Goal: Task Accomplishment & Management: Manage account settings

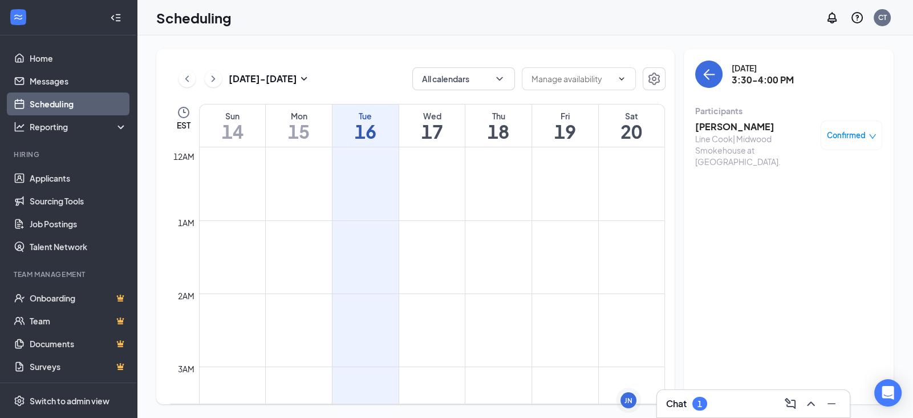
scroll to position [946, 0]
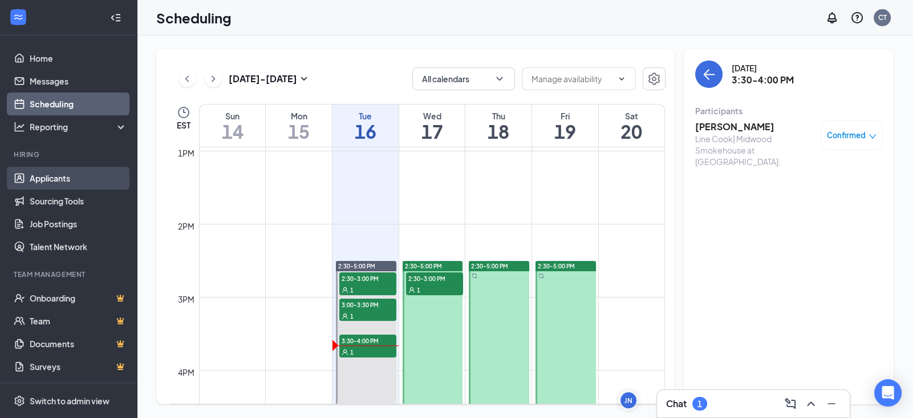
click at [30, 185] on link "Applicants" at bounding box center [79, 178] width 98 height 23
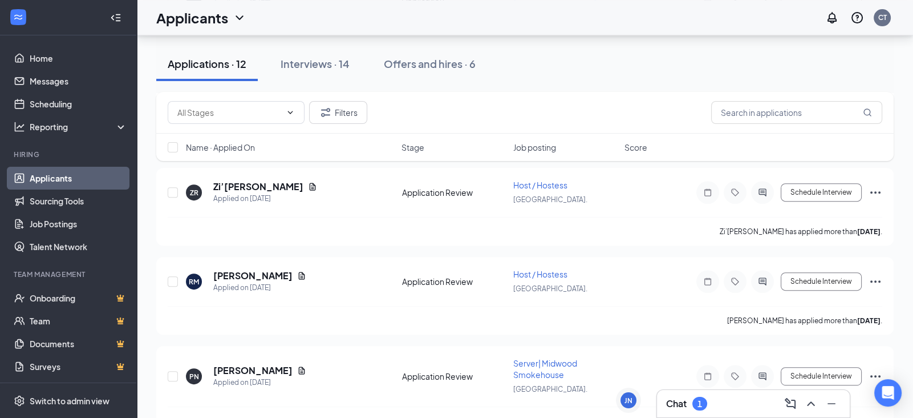
scroll to position [767, 0]
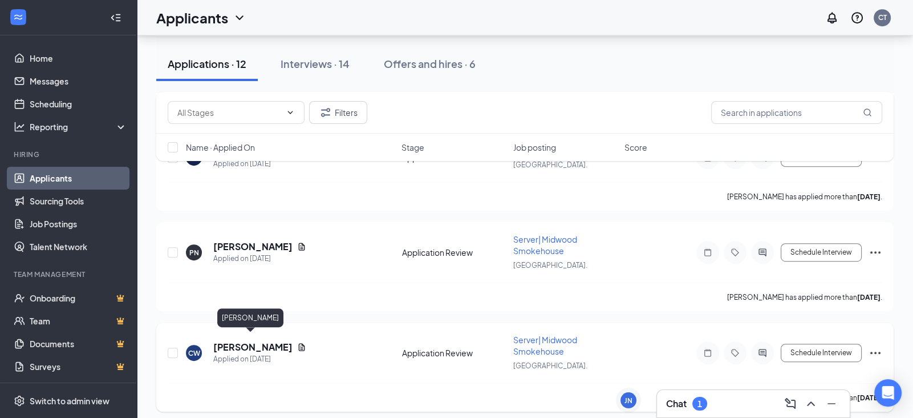
click at [244, 342] on h5 "[PERSON_NAME]" at bounding box center [252, 347] width 79 height 13
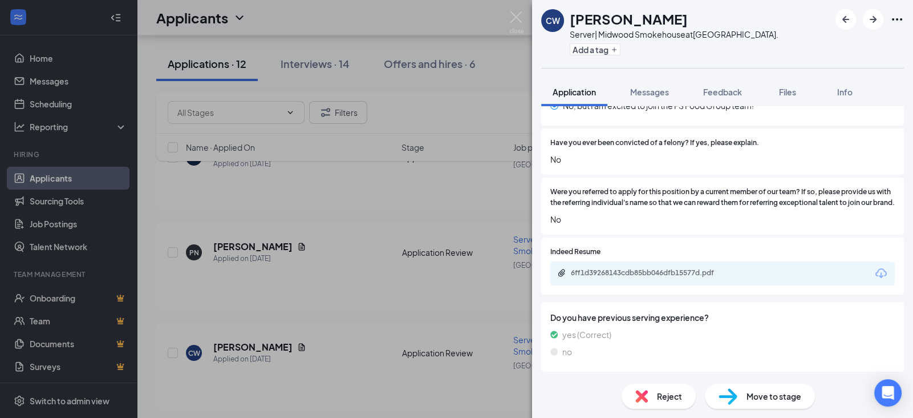
scroll to position [337, 0]
click at [723, 277] on div "6ff1d39268143cdb85bb046dfb15577d.pdf" at bounding box center [651, 272] width 160 height 9
click at [678, 396] on span "Reject" at bounding box center [669, 396] width 25 height 13
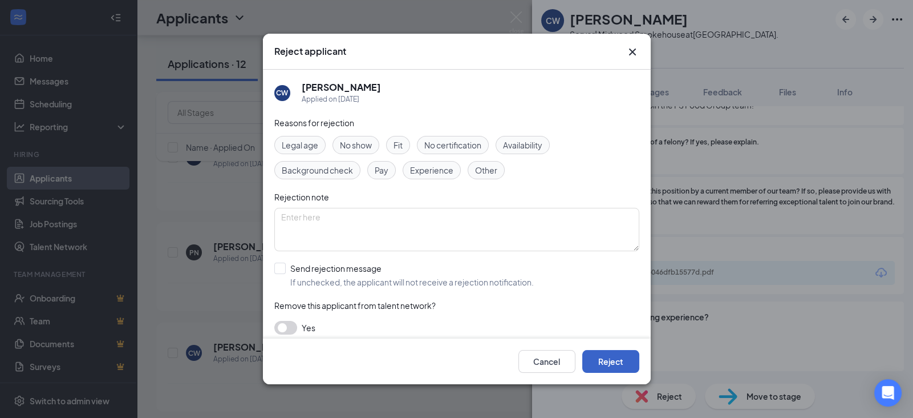
click at [625, 365] on button "Reject" at bounding box center [610, 361] width 57 height 23
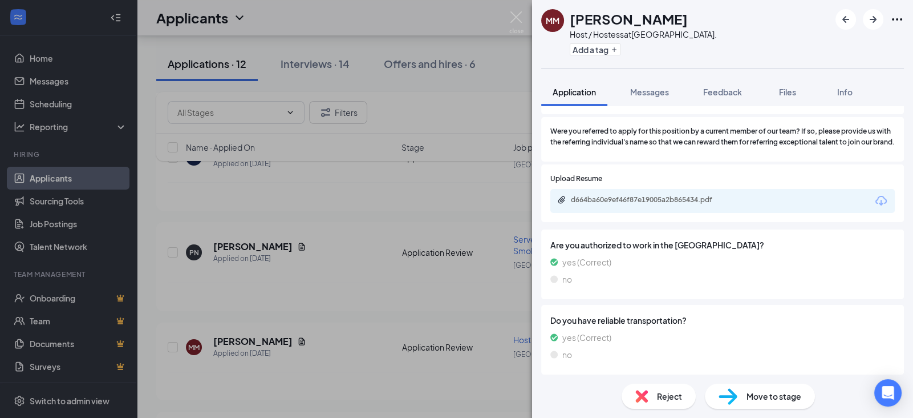
scroll to position [312, 0]
click at [674, 205] on div "d664ba60e9ef46f87e19005a2b865434.pdf" at bounding box center [651, 200] width 160 height 9
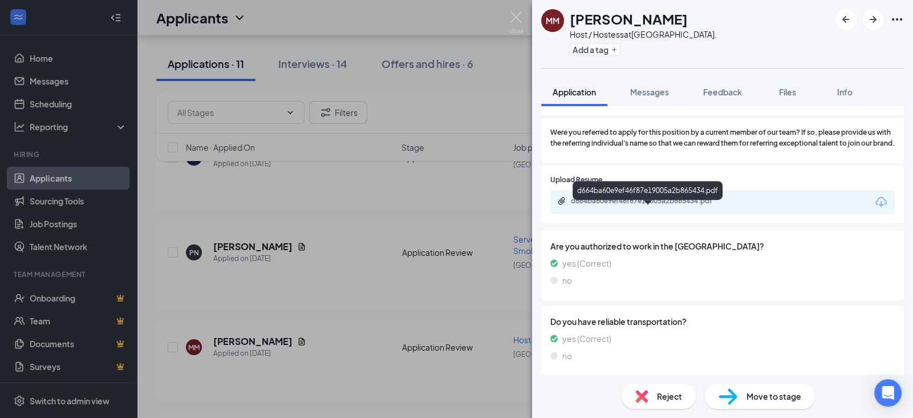
click at [782, 394] on span "Move to stage" at bounding box center [774, 396] width 55 height 13
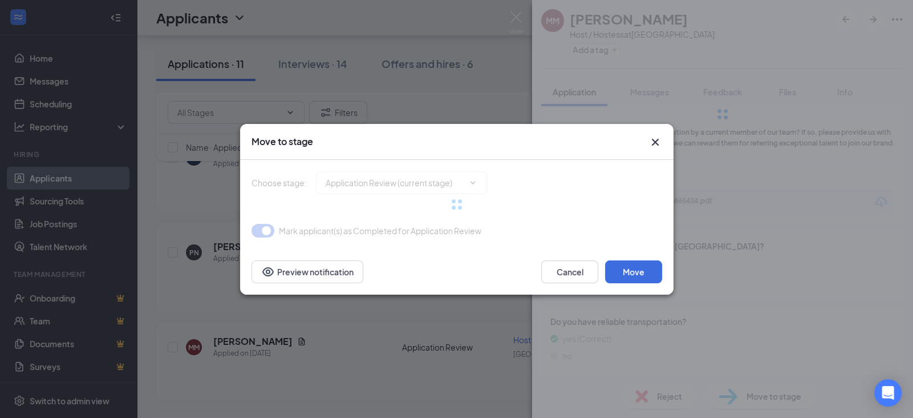
type input "Onsite Interview (next stage)"
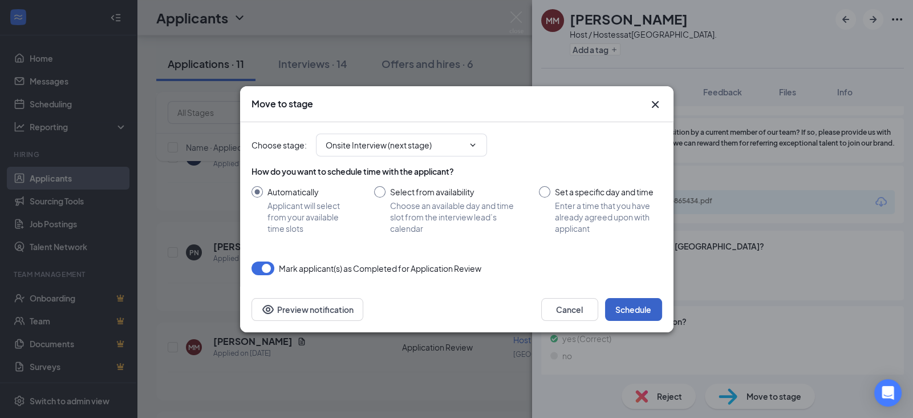
click at [633, 311] on button "Schedule" at bounding box center [633, 309] width 57 height 23
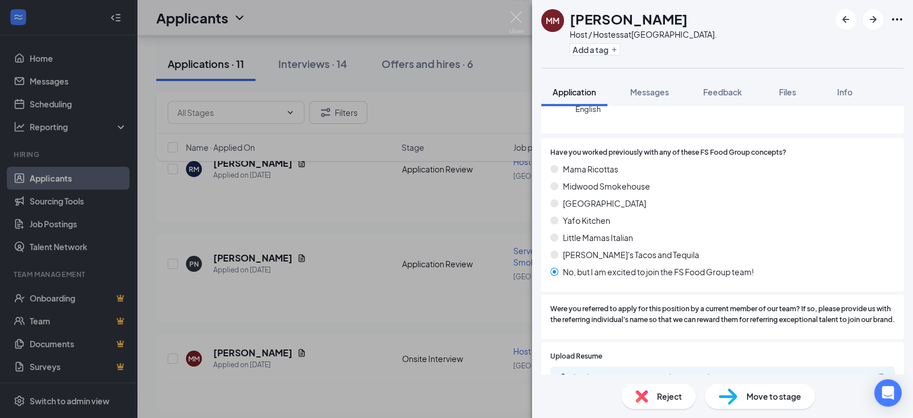
scroll to position [133, 0]
click at [756, 390] on span "Move to stage" at bounding box center [774, 396] width 55 height 13
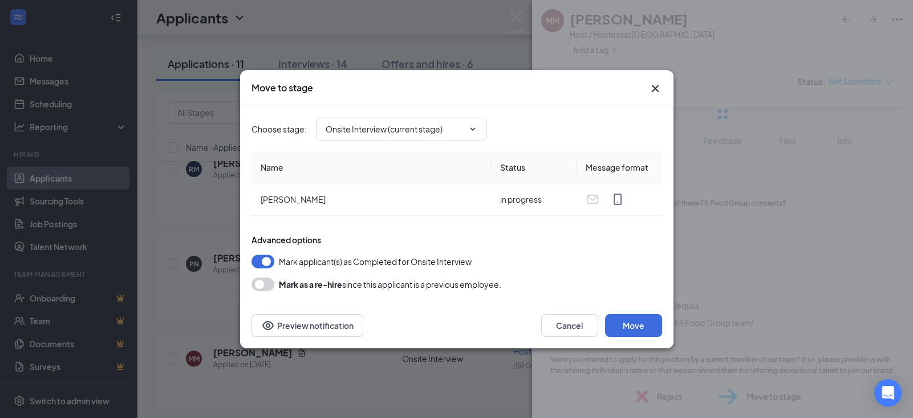
type input "Hiring Complete (final stage)"
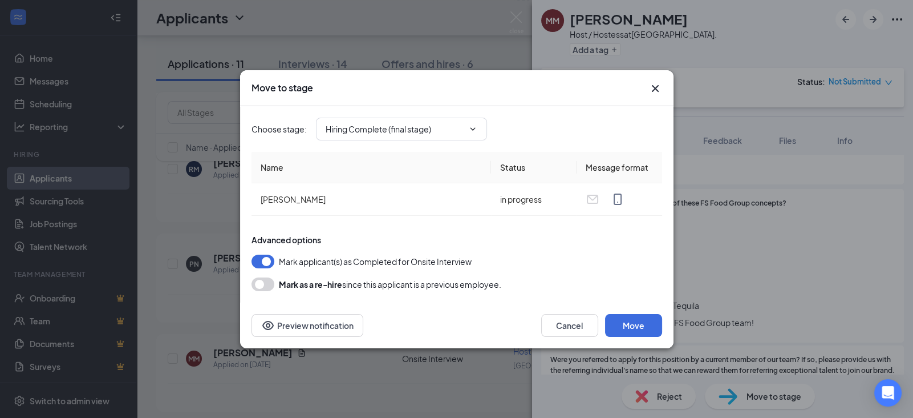
click at [659, 83] on icon "Cross" at bounding box center [656, 89] width 14 height 14
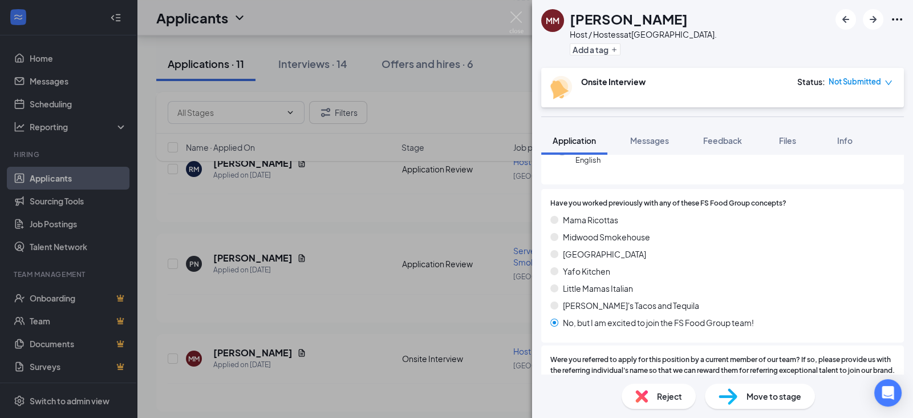
click at [522, 14] on img at bounding box center [516, 22] width 14 height 22
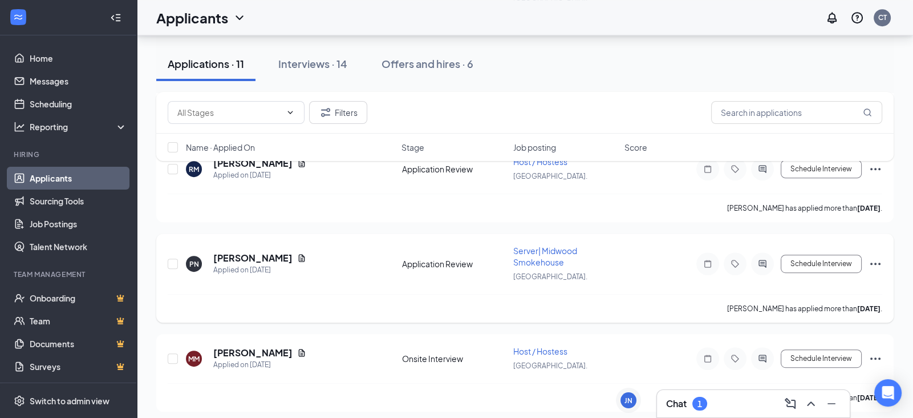
click at [391, 265] on div "PN Patricia Nwatchou Applied on Sep 14" at bounding box center [290, 264] width 209 height 24
click at [255, 252] on h5 "Patricia Nwatchou" at bounding box center [252, 258] width 79 height 13
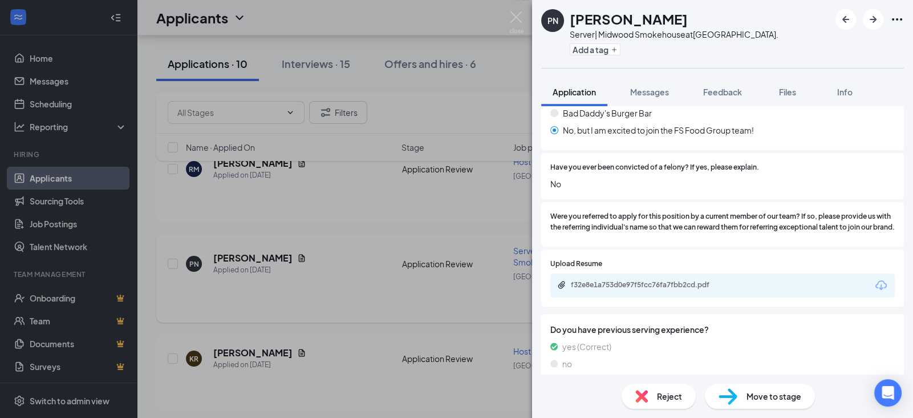
scroll to position [342, 0]
click at [682, 292] on div "f32e8e1a753d0e97f5fcc76fa7fbb2cd.pdf" at bounding box center [649, 286] width 185 height 11
click at [657, 400] on span "Reject" at bounding box center [669, 396] width 25 height 13
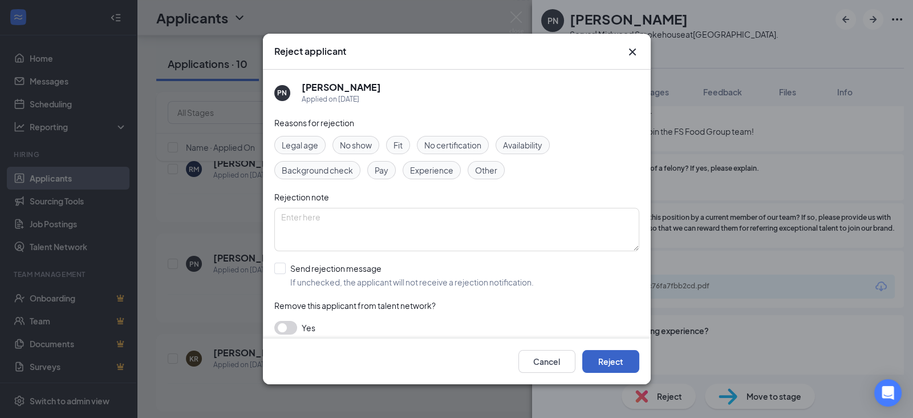
click at [608, 368] on button "Reject" at bounding box center [610, 361] width 57 height 23
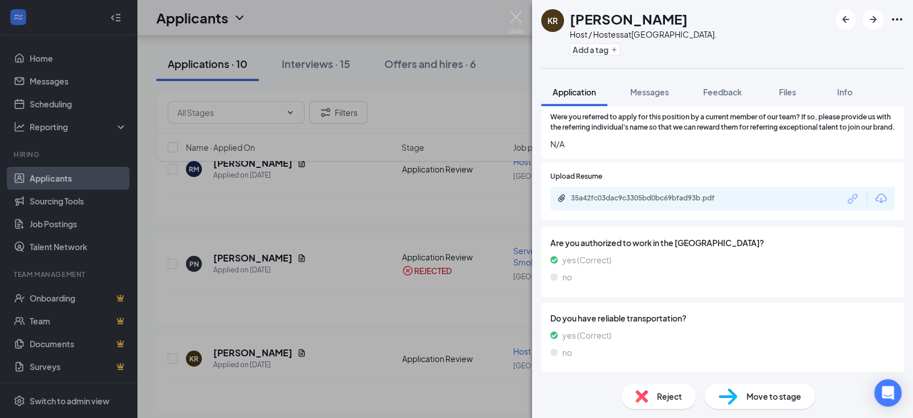
scroll to position [370, 0]
click at [682, 201] on div "35a42fc03dac9c3305bd0bc69bfad93b.pdf" at bounding box center [651, 199] width 160 height 9
click at [766, 393] on span "Move to stage" at bounding box center [774, 396] width 55 height 13
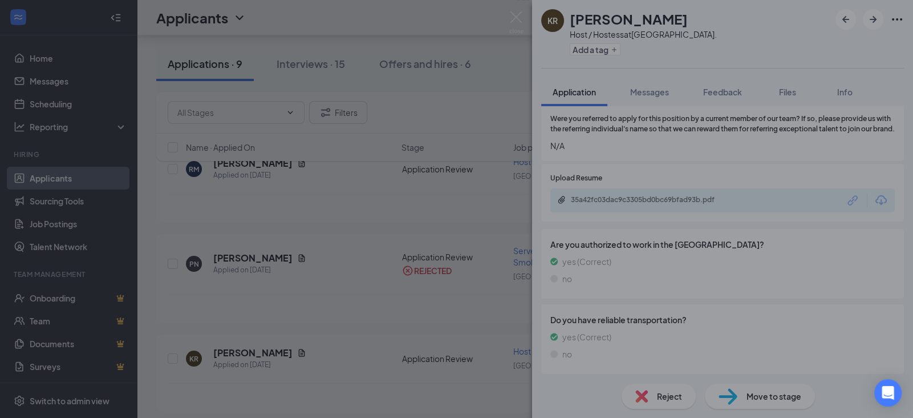
type input "Onsite Interview (next stage)"
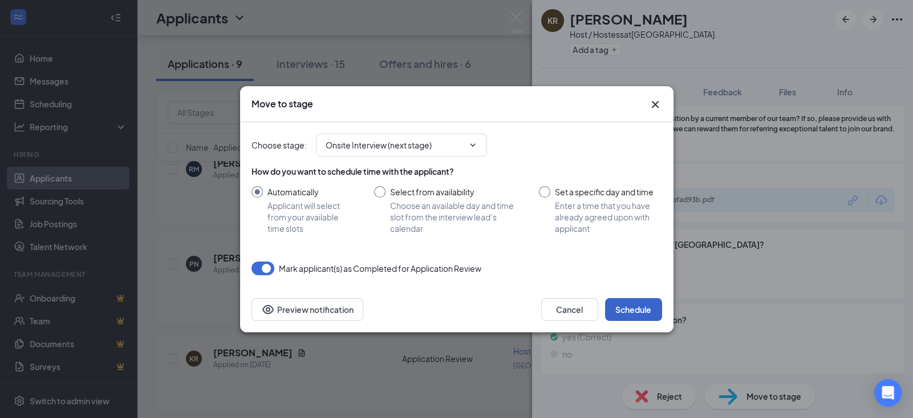
click at [639, 317] on button "Schedule" at bounding box center [633, 309] width 57 height 23
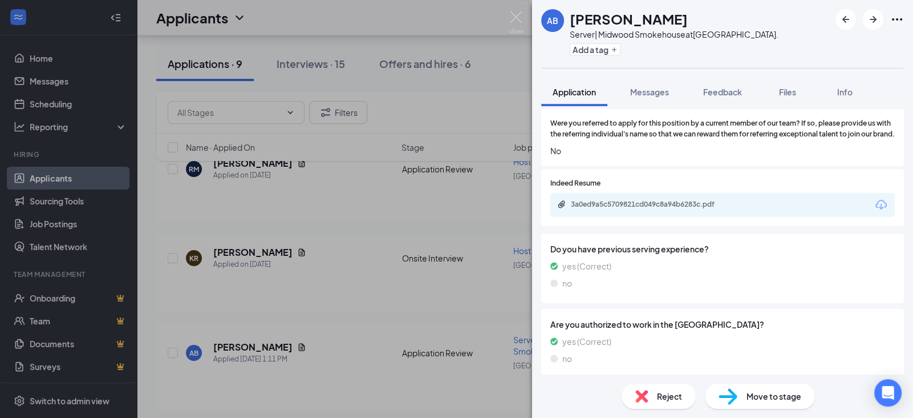
scroll to position [404, 0]
click at [714, 209] on div "3a0ed9a5c5709821cd049c8a94b6283c.pdf" at bounding box center [651, 204] width 160 height 9
click at [658, 399] on span "Reject" at bounding box center [669, 396] width 25 height 13
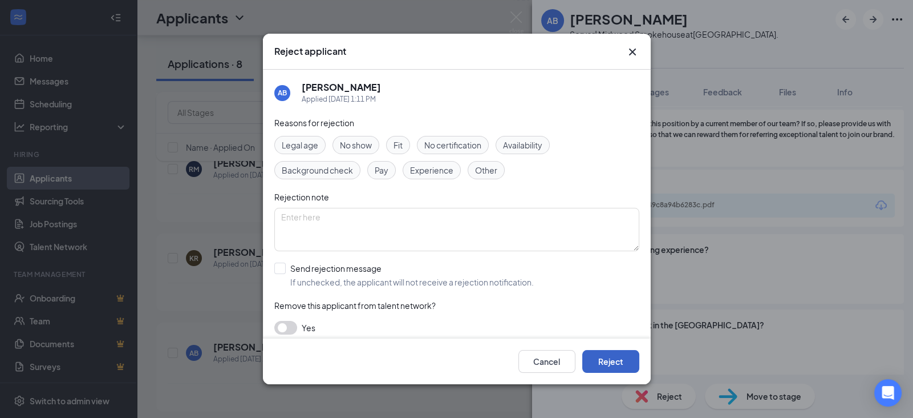
click at [616, 360] on button "Reject" at bounding box center [610, 361] width 57 height 23
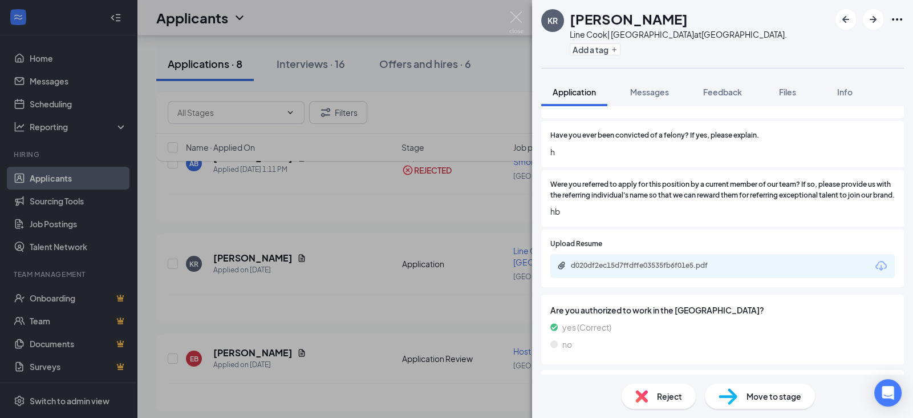
scroll to position [407, 0]
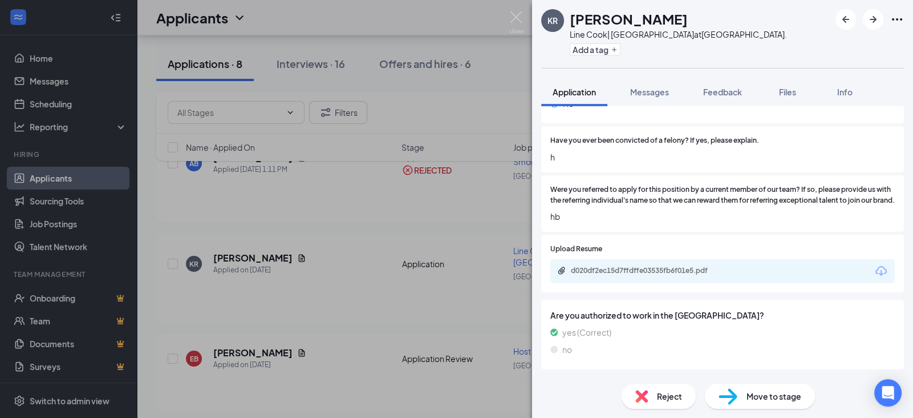
click at [689, 275] on div "d020df2ec15d7ffdffe03535fb6f01e5.pdf" at bounding box center [651, 270] width 160 height 9
click at [758, 394] on span "Move to stage" at bounding box center [774, 396] width 55 height 13
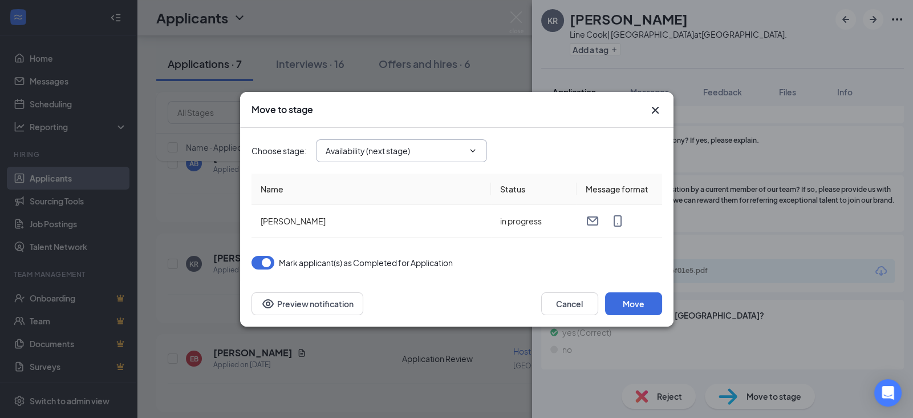
click at [472, 139] on span "Availability (next stage)" at bounding box center [401, 150] width 171 height 23
click at [473, 150] on icon "ChevronDown" at bounding box center [472, 150] width 9 height 9
click at [457, 154] on input "Availability (next stage)" at bounding box center [395, 150] width 138 height 13
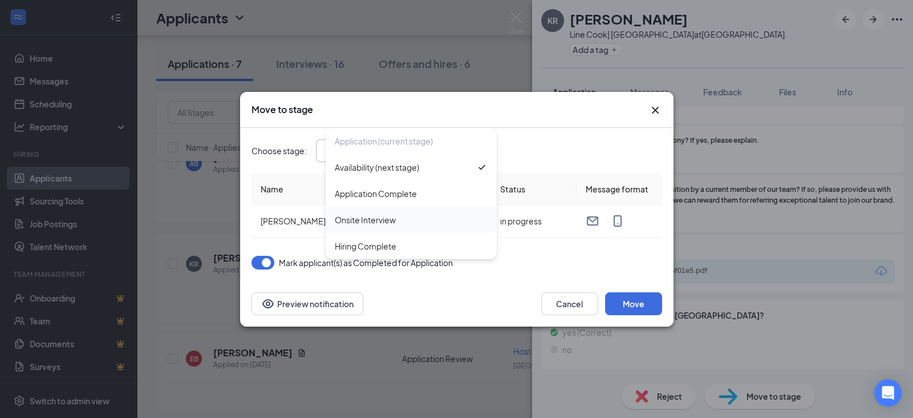
click at [391, 220] on div "Onsite Interview" at bounding box center [365, 219] width 61 height 13
type input "Onsite Interview"
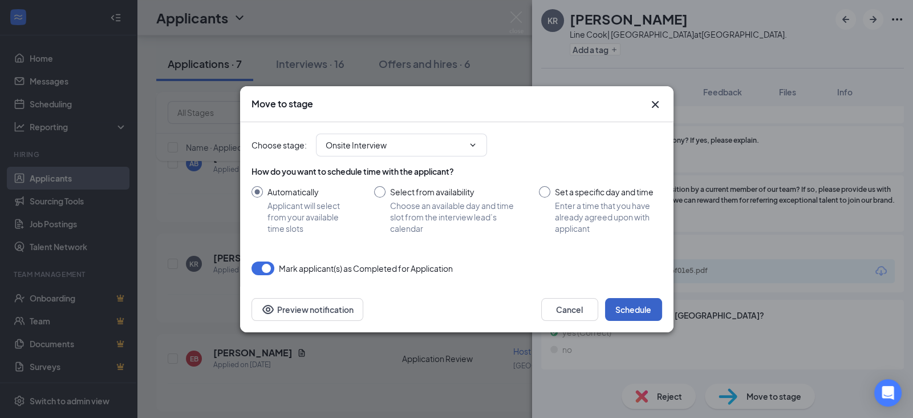
click at [634, 311] on button "Schedule" at bounding box center [633, 309] width 57 height 23
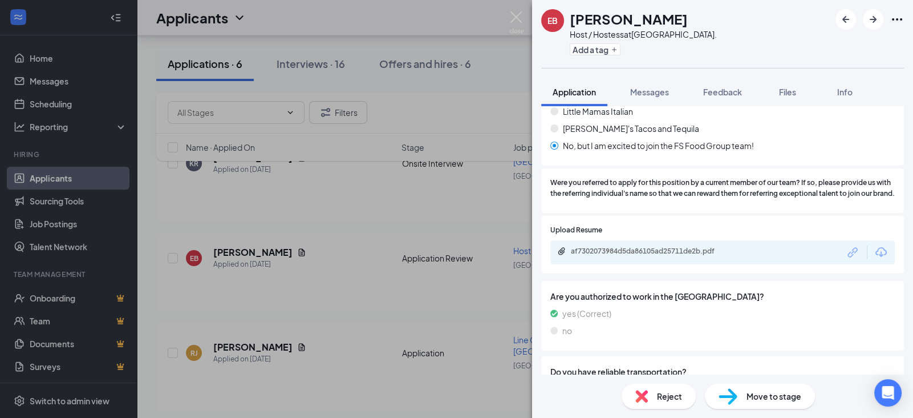
scroll to position [263, 0]
click at [689, 254] on div "af7302073984d5da86105ad25711de2b.pdf" at bounding box center [651, 249] width 160 height 9
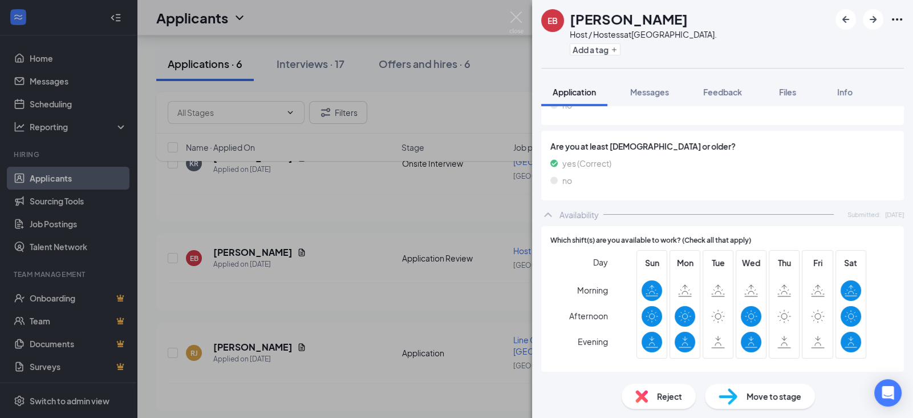
scroll to position [568, 0]
click at [767, 400] on span "Move to stage" at bounding box center [774, 396] width 55 height 13
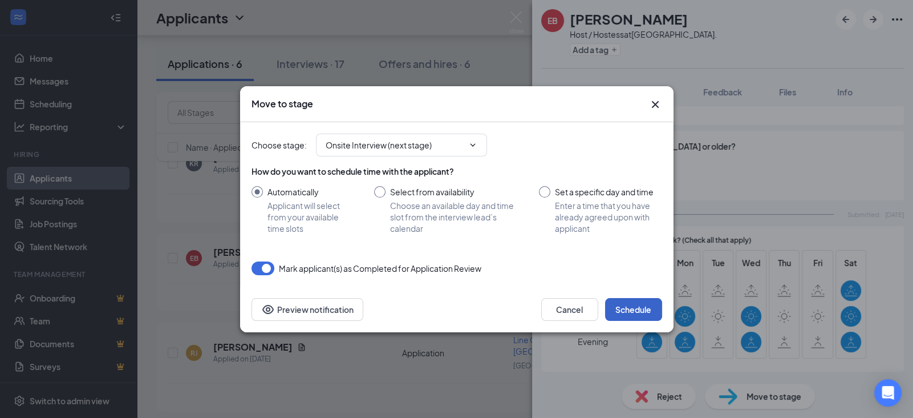
click at [630, 314] on button "Schedule" at bounding box center [633, 309] width 57 height 23
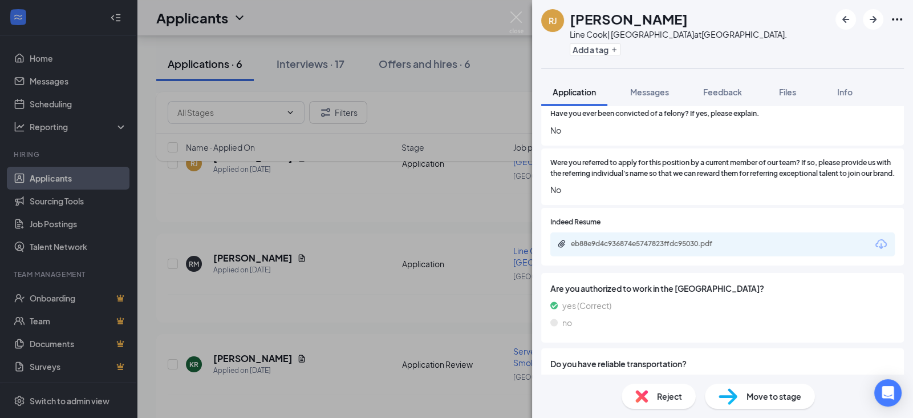
scroll to position [433, 0]
click at [661, 249] on div "eb88e9d4c936874e5747823ffdc95030.pdf" at bounding box center [651, 244] width 160 height 9
click at [782, 407] on div "Move to stage" at bounding box center [760, 395] width 110 height 25
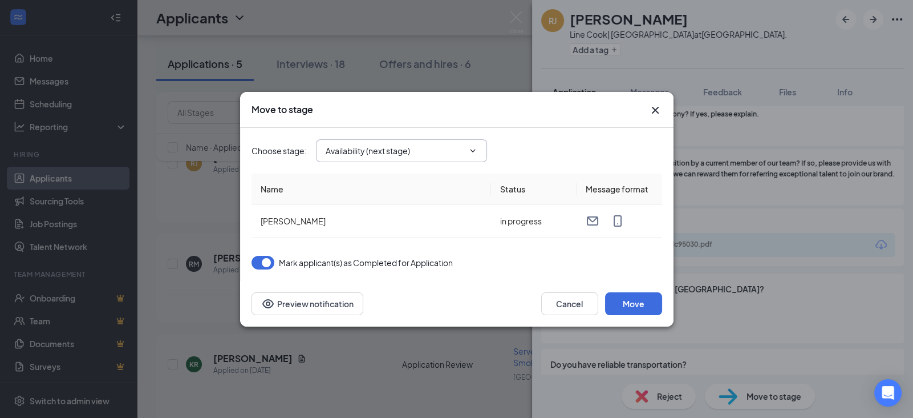
click at [451, 145] on input "Availability (next stage)" at bounding box center [395, 150] width 138 height 13
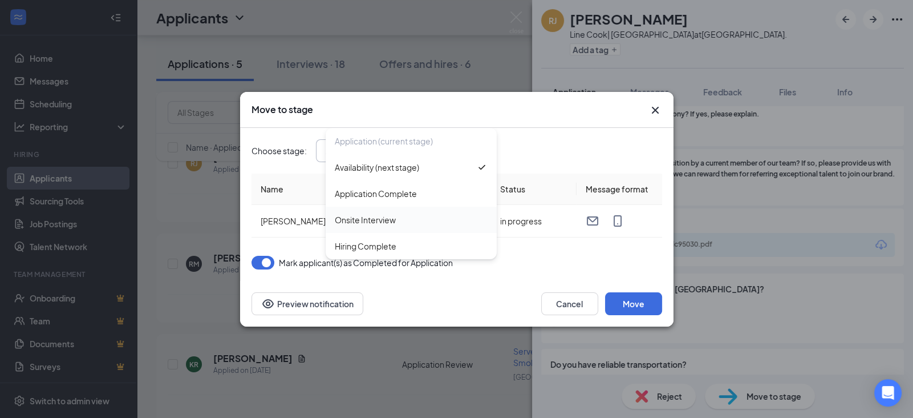
click at [391, 220] on div "Onsite Interview" at bounding box center [365, 219] width 61 height 13
type input "Onsite Interview"
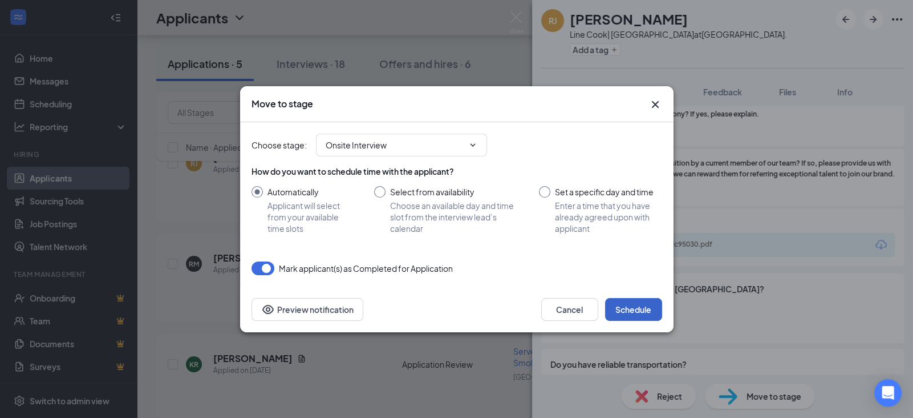
click at [635, 308] on button "Schedule" at bounding box center [633, 309] width 57 height 23
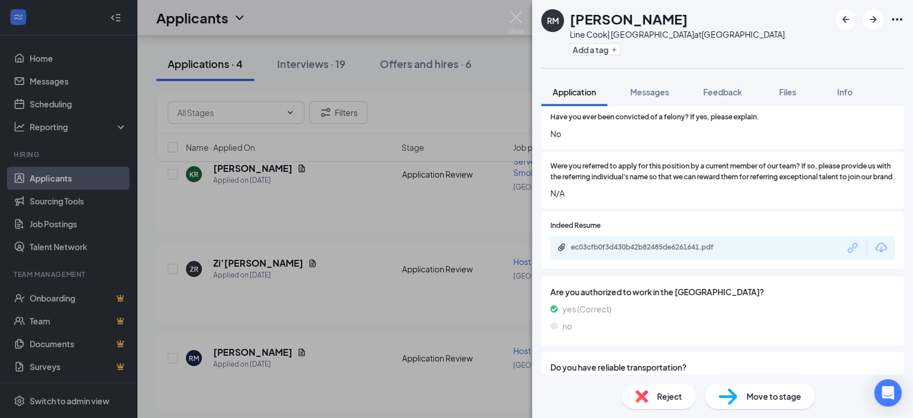
scroll to position [422, 0]
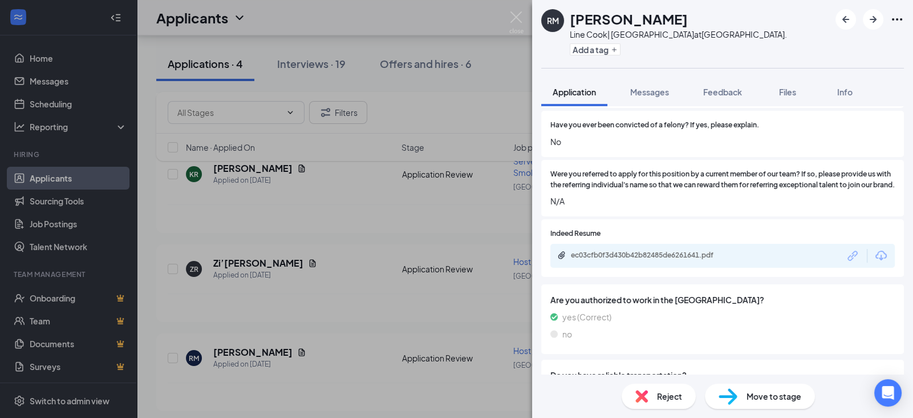
click at [715, 260] on div "ec03cfb0f3d430b42b82485de6261641.pdf" at bounding box center [651, 254] width 160 height 9
click at [782, 397] on span "Move to stage" at bounding box center [774, 396] width 55 height 13
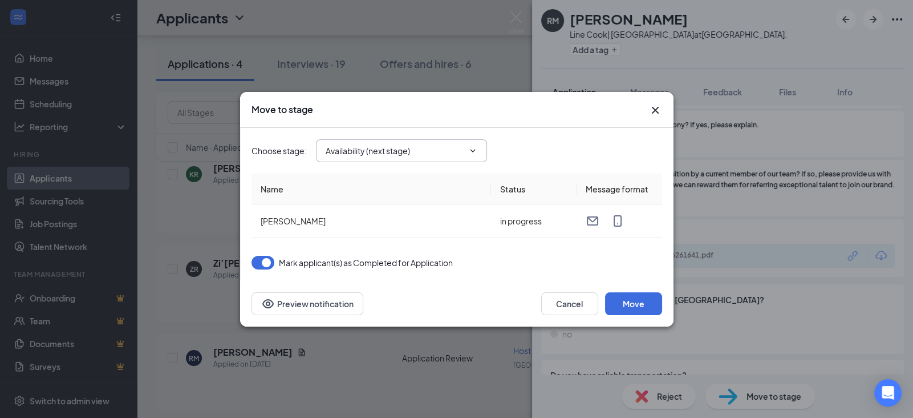
click at [463, 151] on input "Availability (next stage)" at bounding box center [395, 150] width 138 height 13
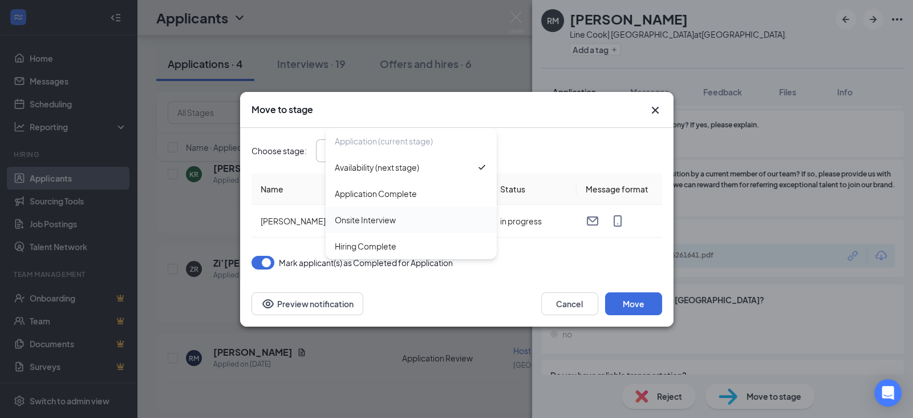
click at [391, 225] on div "Onsite Interview" at bounding box center [365, 219] width 61 height 13
type input "Onsite Interview"
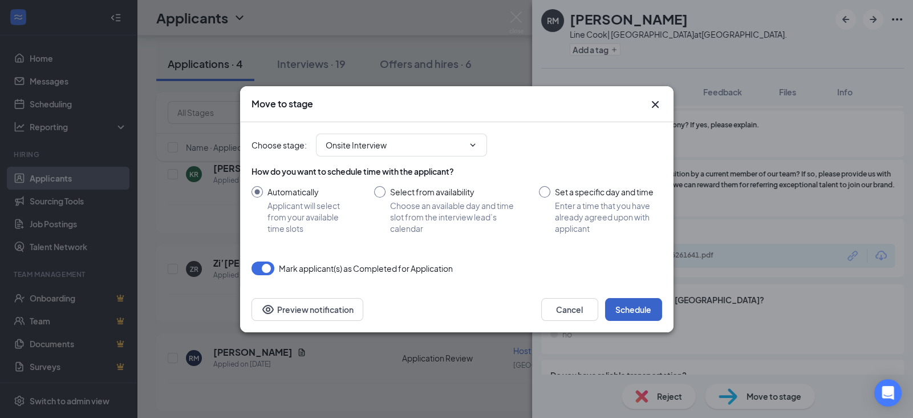
click at [642, 306] on button "Schedule" at bounding box center [633, 309] width 57 height 23
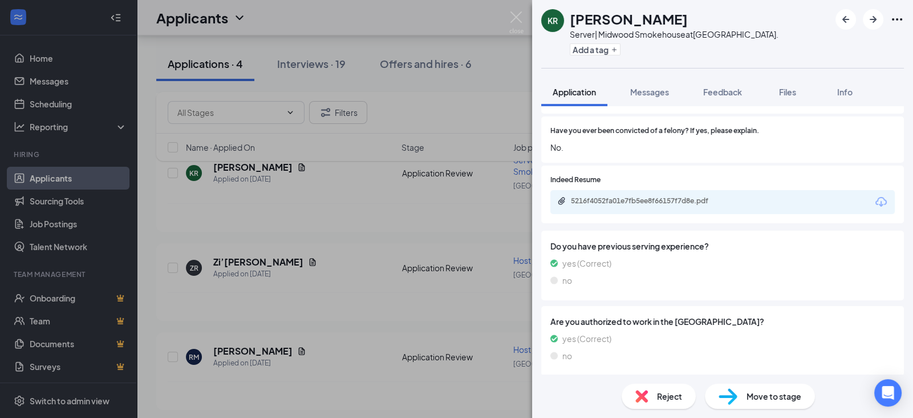
scroll to position [370, 0]
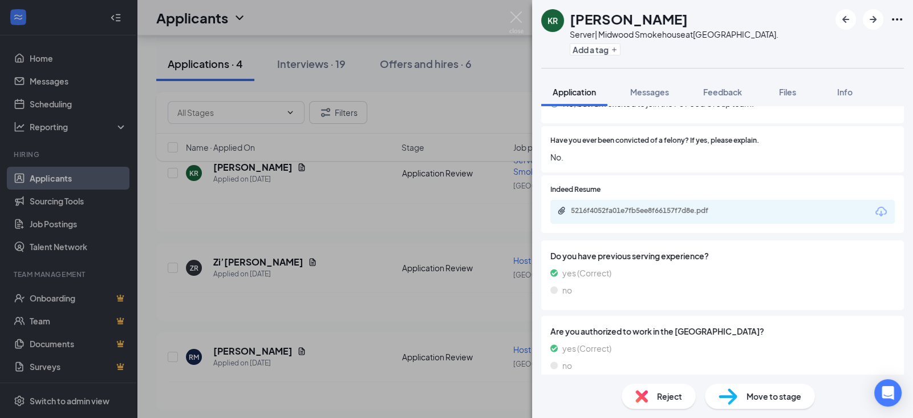
click at [697, 212] on div "5216f4052fa01e7fb5ee8f66157f7d8e.pdf" at bounding box center [651, 210] width 160 height 9
click at [661, 404] on div "Reject" at bounding box center [659, 395] width 74 height 25
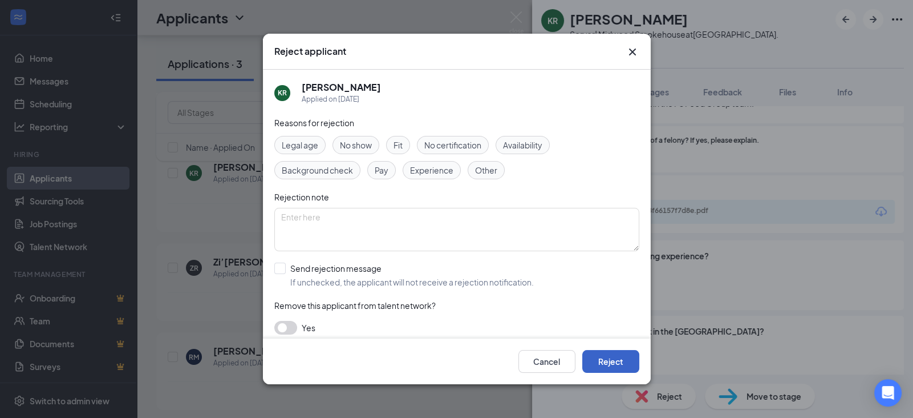
click at [621, 369] on button "Reject" at bounding box center [610, 361] width 57 height 23
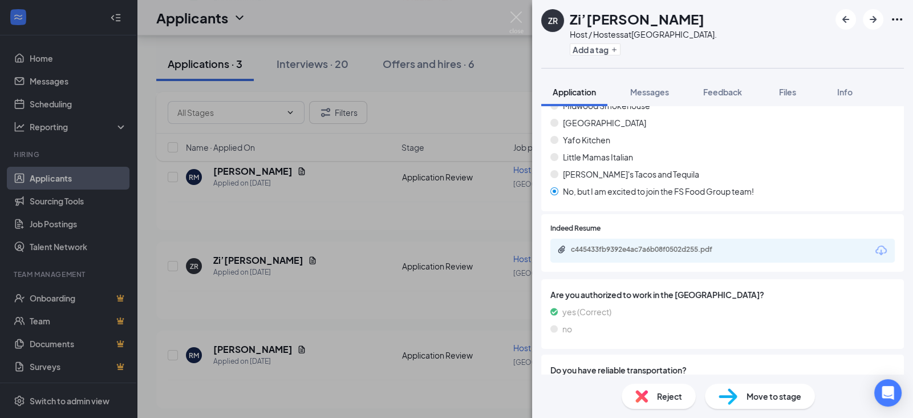
scroll to position [245, 0]
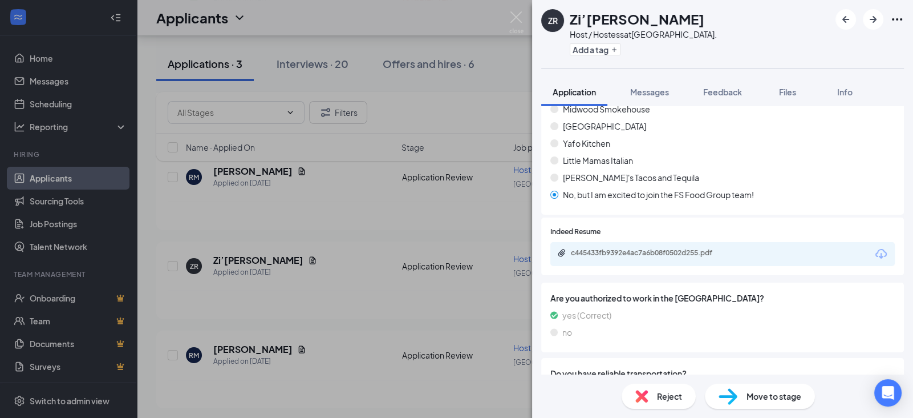
click at [713, 254] on div "c445433fb9392e4ac7a6b08f0502d255.pdf" at bounding box center [651, 252] width 160 height 9
click at [780, 402] on span "Move to stage" at bounding box center [774, 396] width 55 height 13
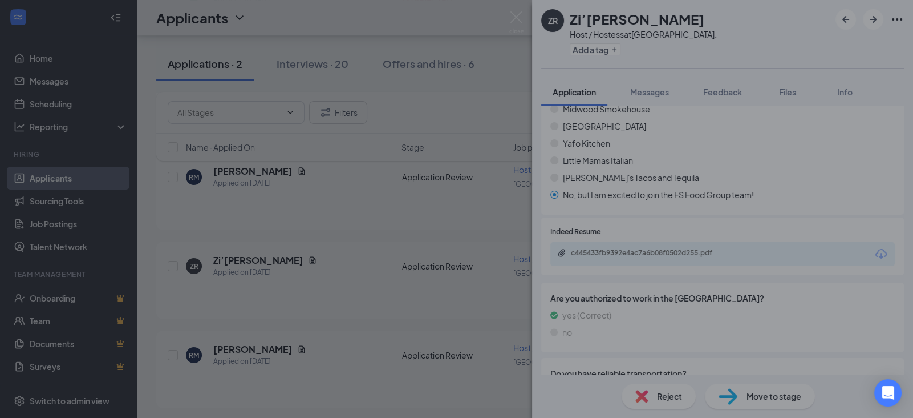
type input "Onsite Interview (next stage)"
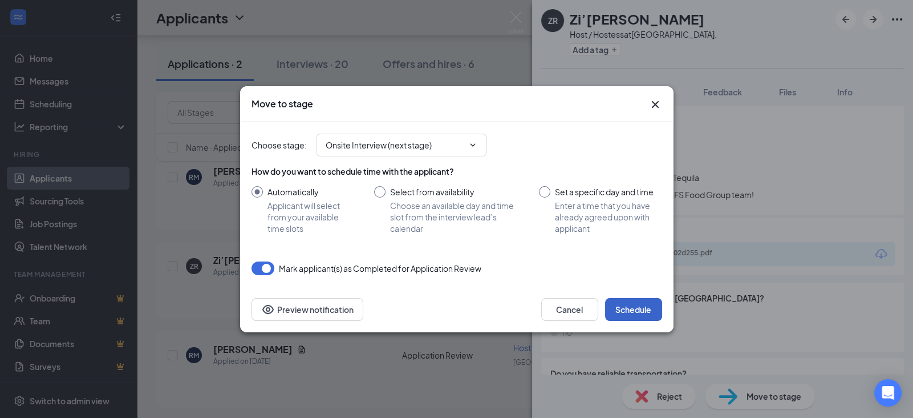
click at [637, 305] on button "Schedule" at bounding box center [633, 309] width 57 height 23
click at [634, 313] on button "Schedule" at bounding box center [633, 309] width 57 height 23
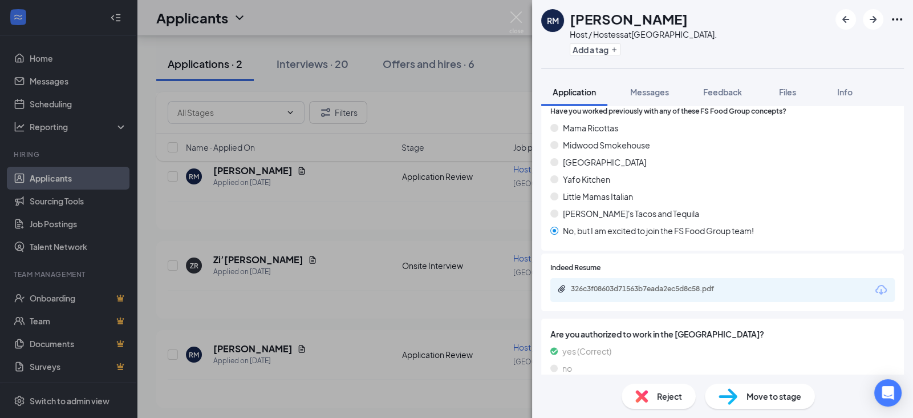
scroll to position [177, 0]
click at [710, 291] on div "326c3f08603d71563b7eada2ec5d8c58.pdf" at bounding box center [651, 288] width 160 height 9
click at [664, 401] on span "Reject" at bounding box center [669, 396] width 25 height 13
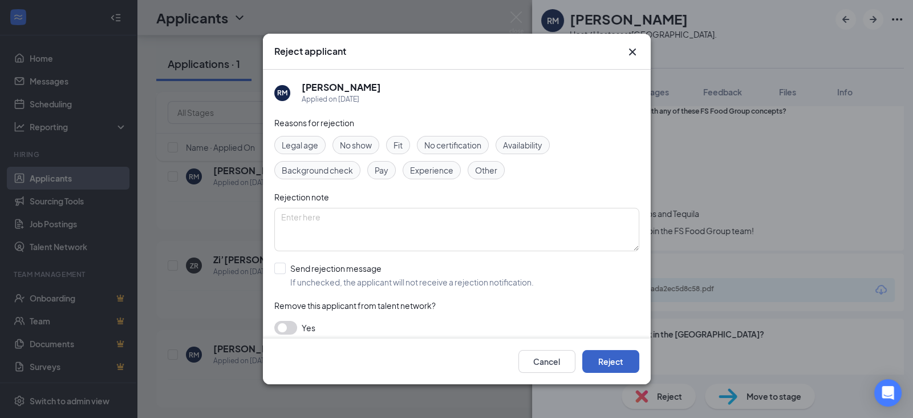
click at [634, 359] on button "Reject" at bounding box center [610, 361] width 57 height 23
